Goal: Find specific page/section: Find specific page/section

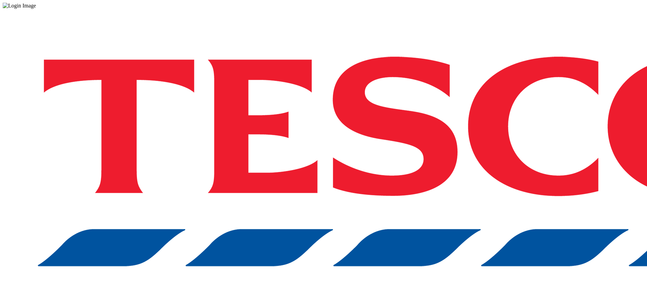
click at [459, 184] on div "Log in to the Spectra’s dashboard using [PERSON_NAME]’s credentials. If you don…" at bounding box center [324, 177] width 642 height 337
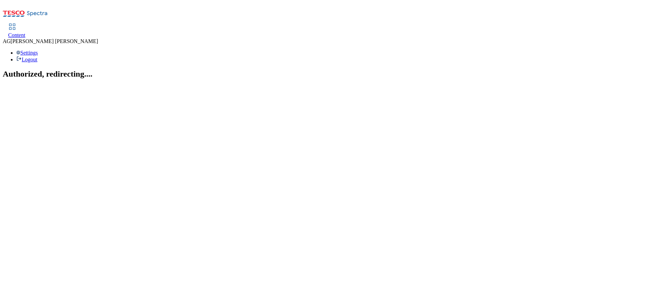
click at [25, 32] on span "Content" at bounding box center [16, 35] width 17 height 6
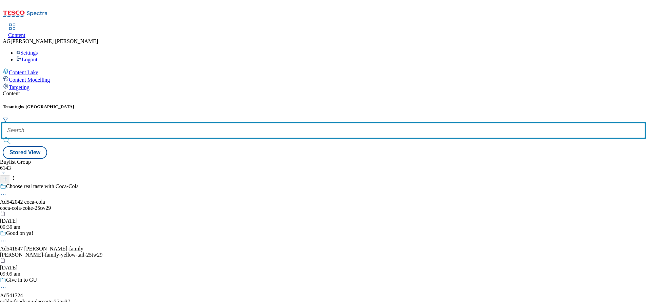
paste input "marketplace-deals"
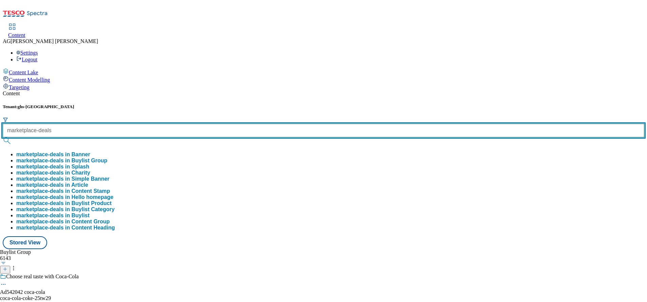
type input "marketplace-deals"
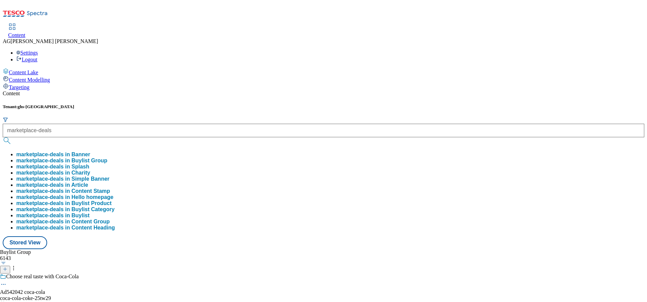
click at [108, 158] on button "marketplace-deals in Buylist Group" at bounding box center [61, 161] width 91 height 6
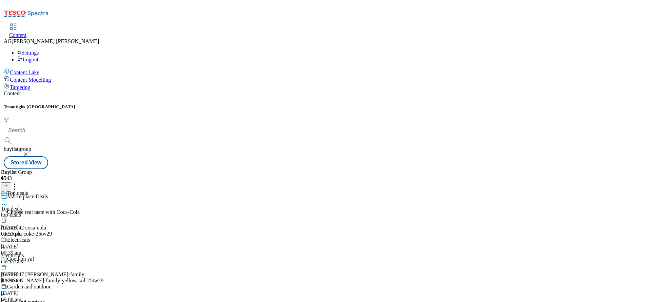
scroll to position [407, 0]
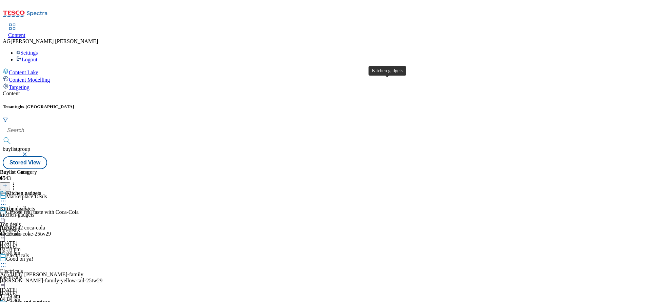
click at [41, 190] on div "Kitchen gadgets" at bounding box center [23, 193] width 35 height 6
